Goal: Task Accomplishment & Management: Manage account settings

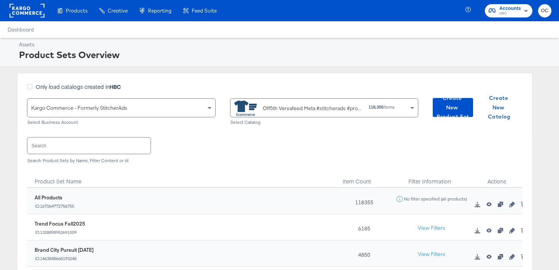
click at [25, 8] on rect at bounding box center [27, 11] width 35 height 14
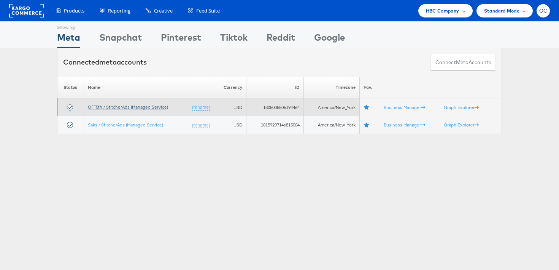
click at [102, 108] on link "OFF5th / StitcherAds (Managed Service)" at bounding box center [128, 107] width 80 height 6
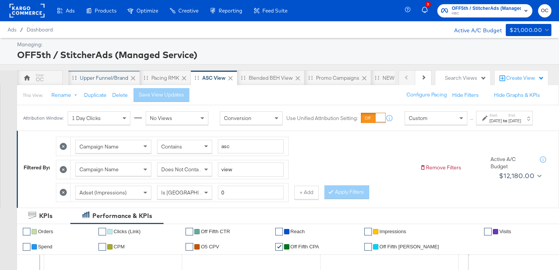
click at [91, 83] on div "Upper Funnel/Brand" at bounding box center [103, 77] width 71 height 15
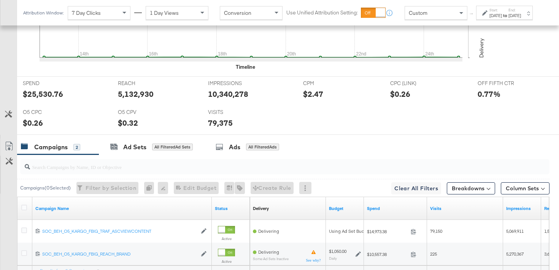
scroll to position [369, 0]
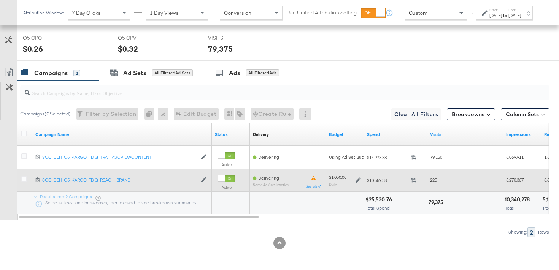
click at [358, 179] on icon at bounding box center [357, 180] width 5 height 5
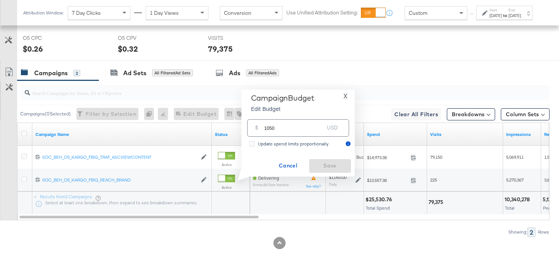
click at [271, 130] on input "1050" at bounding box center [294, 125] width 60 height 16
type input "1000"
click at [326, 164] on span "Save" at bounding box center [330, 166] width 36 height 10
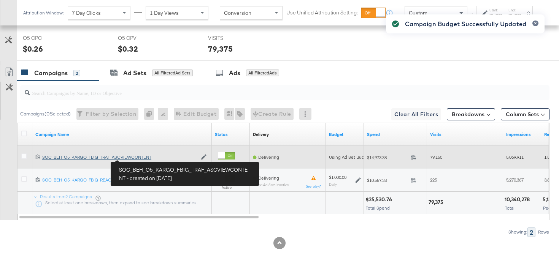
click at [138, 158] on div "SOC_BEH_O5_KARGO_FBIG_TRAF_ASCVIEWCONTENT SOC_BEH_O5_KARGO_FBIG_TRAF_ASCVIEWCON…" at bounding box center [119, 157] width 155 height 6
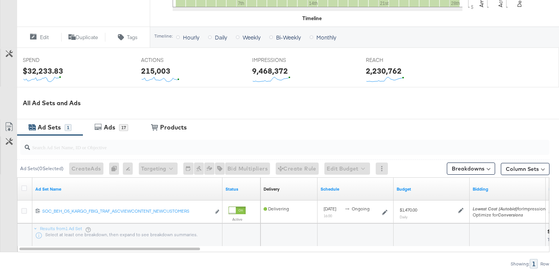
scroll to position [311, 0]
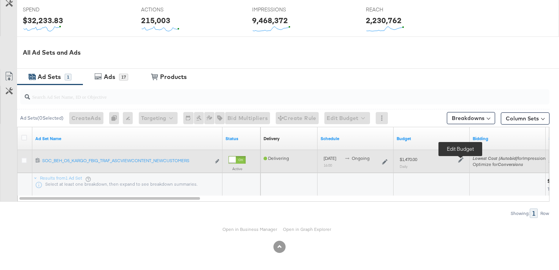
click at [461, 160] on icon at bounding box center [460, 159] width 5 height 5
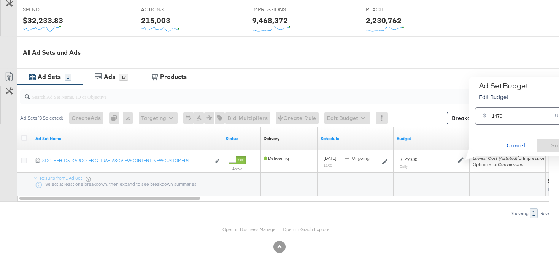
click at [499, 116] on input "1470" at bounding box center [522, 113] width 60 height 16
type input "1400"
click at [542, 143] on span "Save" at bounding box center [558, 146] width 36 height 10
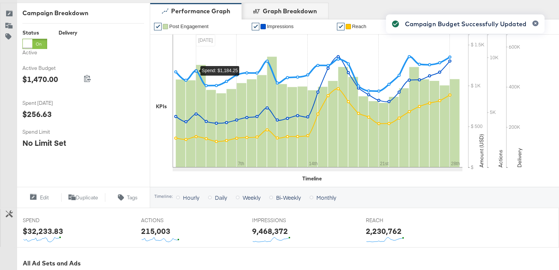
scroll to position [0, 0]
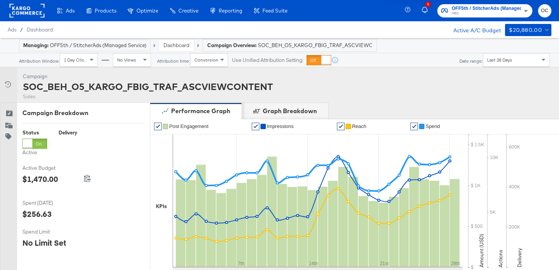
click at [171, 51] on div "Dashboard" at bounding box center [176, 45] width 36 height 13
click at [177, 48] on link "Dashboard" at bounding box center [176, 45] width 26 height 7
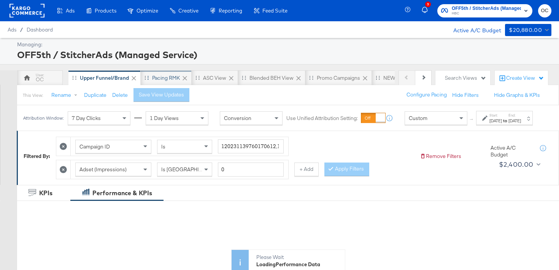
click at [158, 78] on div "Pacing RMK" at bounding box center [166, 77] width 28 height 7
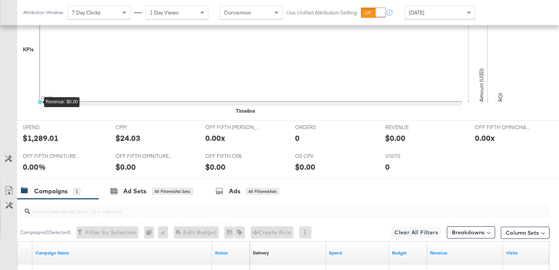
scroll to position [339, 0]
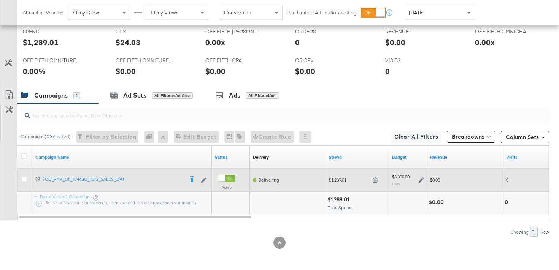
click at [420, 179] on icon at bounding box center [420, 179] width 5 height 5
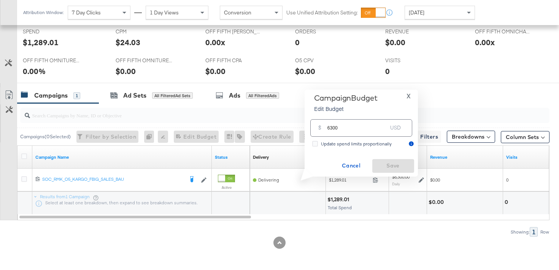
click at [332, 127] on input "6300" at bounding box center [357, 125] width 60 height 16
type input "6000"
click at [402, 162] on span "Save" at bounding box center [393, 166] width 36 height 10
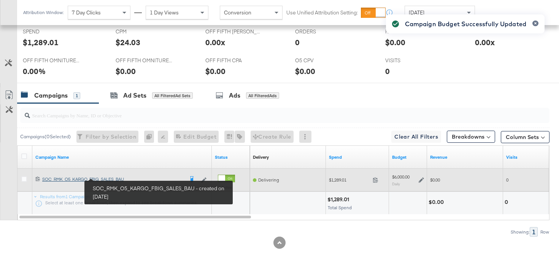
click at [116, 177] on div "SOC_RMK_O5_KARGO_FBIG_SALES_BAU SOC_RMK_O5_KARGO_FBIG_SALES_BAU" at bounding box center [112, 179] width 141 height 6
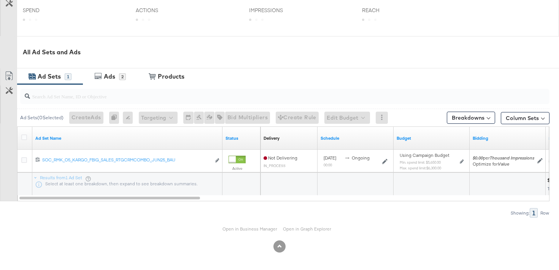
scroll to position [310, 0]
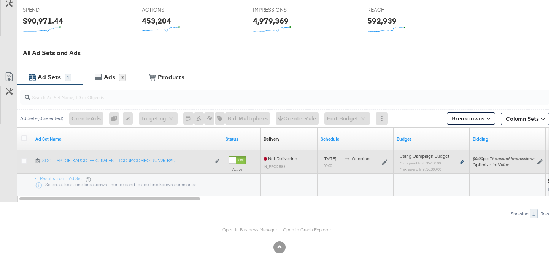
click at [461, 162] on icon at bounding box center [461, 162] width 4 height 4
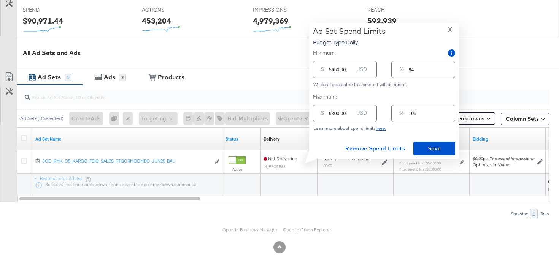
click at [332, 114] on input "6300.00" at bounding box center [341, 110] width 24 height 16
type input "600.00"
type input "10"
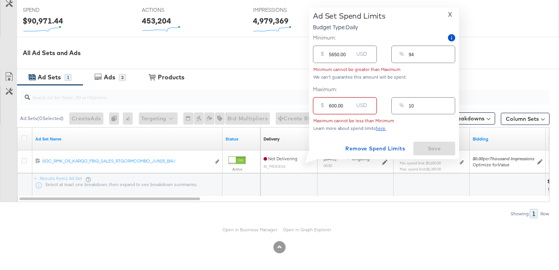
type input "6000.00"
type input "100"
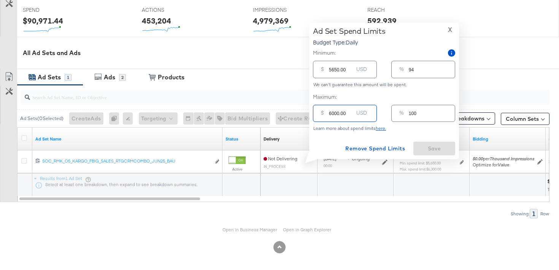
type input "6000.00"
click at [334, 70] on input "5650.00" at bounding box center [341, 66] width 24 height 16
type input "550.00"
type input "9"
type input "5500.00"
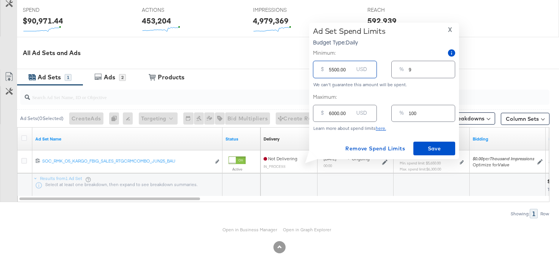
type input "92"
type input "550.00"
type input "9"
type input "50.00"
type input "1"
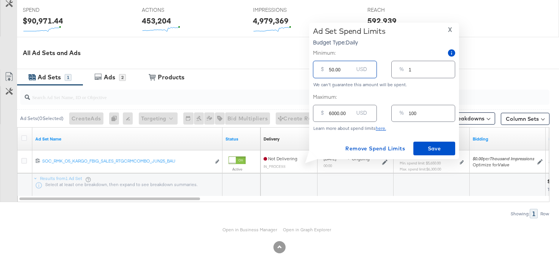
type input "540.00"
type input "9"
type input "5400.00"
type input "90"
type input "5400.00"
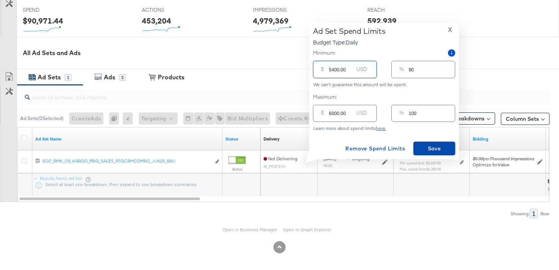
click at [438, 152] on span "Save" at bounding box center [434, 149] width 36 height 10
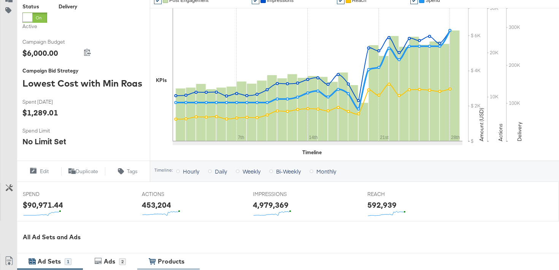
scroll to position [0, 0]
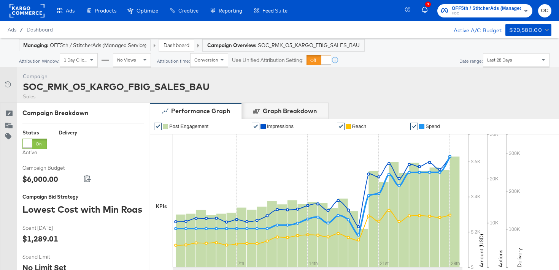
click at [180, 48] on link "Dashboard" at bounding box center [176, 45] width 26 height 7
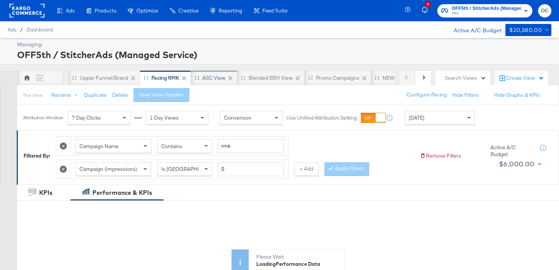
click at [205, 79] on div "ASC View" at bounding box center [213, 77] width 23 height 7
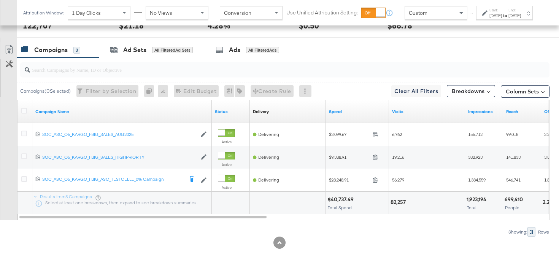
scroll to position [415, 0]
click at [169, 51] on div "All Filtered Ad Sets" at bounding box center [172, 50] width 41 height 7
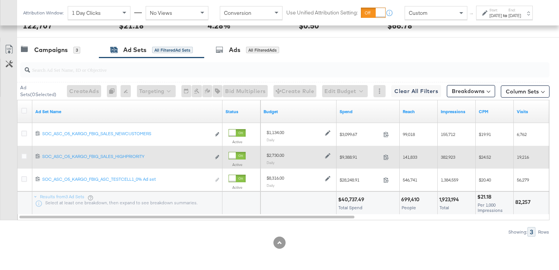
click at [327, 156] on icon at bounding box center [327, 155] width 5 height 5
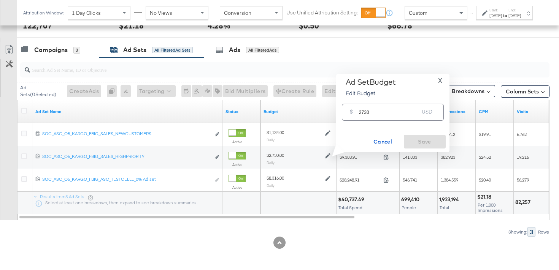
click at [363, 113] on input "2730" at bounding box center [389, 109] width 60 height 16
type input "2600"
click at [413, 141] on span "Save" at bounding box center [425, 142] width 36 height 10
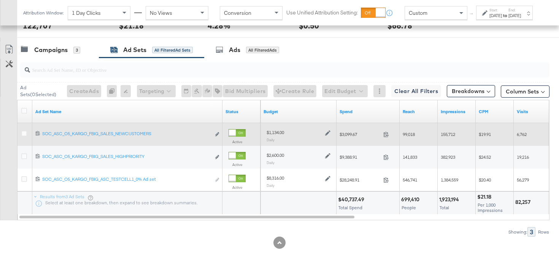
click at [326, 134] on icon at bounding box center [327, 132] width 5 height 5
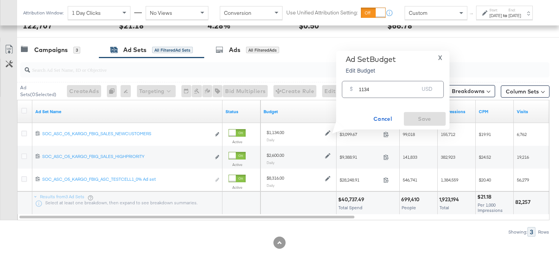
click at [364, 90] on input "1134" at bounding box center [389, 86] width 60 height 16
type input "1080"
click at [435, 112] on div "Ad Set Budget Edit Budget X $ 1080 USD Cancel Save" at bounding box center [393, 90] width 106 height 71
click at [425, 118] on span "Save" at bounding box center [425, 119] width 36 height 10
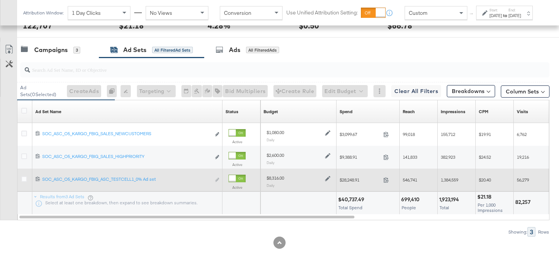
click at [325, 179] on icon at bounding box center [327, 178] width 5 height 5
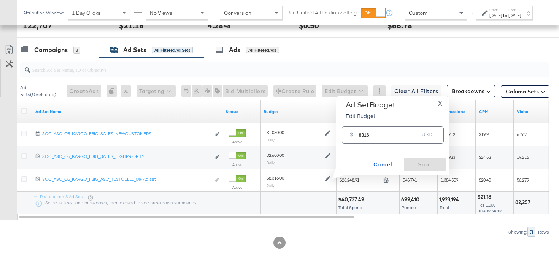
click at [361, 135] on input "8316" at bounding box center [389, 132] width 60 height 16
type input "7920"
click at [426, 163] on span "Save" at bounding box center [425, 165] width 36 height 10
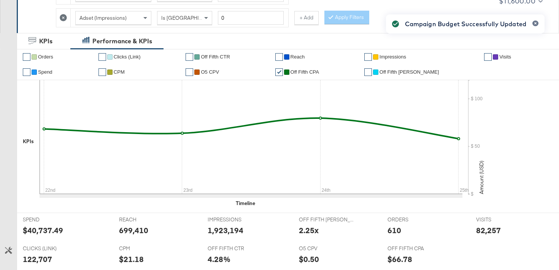
scroll to position [0, 0]
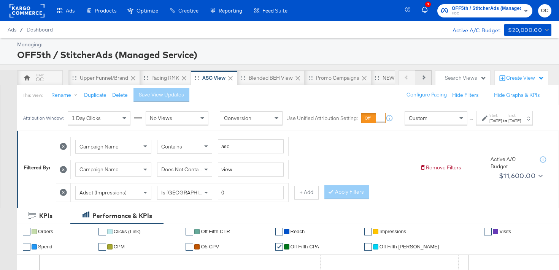
click at [420, 82] on button "Next" at bounding box center [423, 77] width 16 height 15
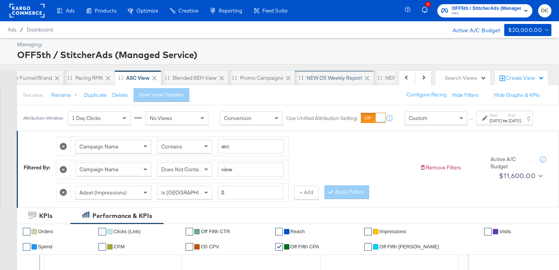
click at [342, 77] on div "NEW O5 Weekly Report" at bounding box center [333, 77] width 55 height 7
